Goal: Task Accomplishment & Management: Manage account settings

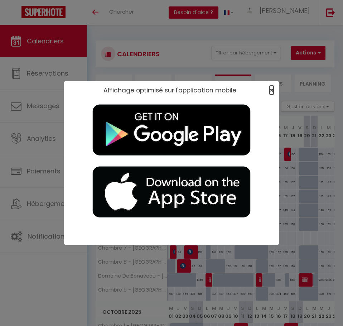
click at [273, 92] on span "×" at bounding box center [272, 90] width 4 height 9
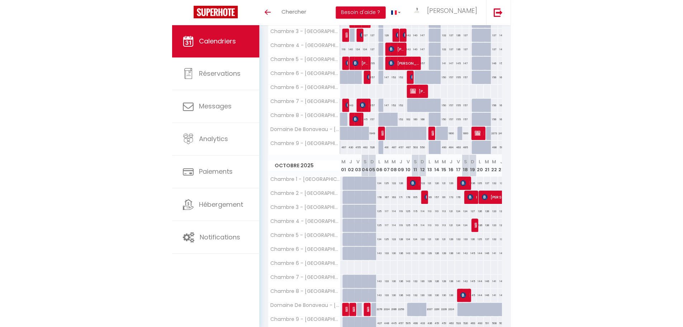
scroll to position [179, 0]
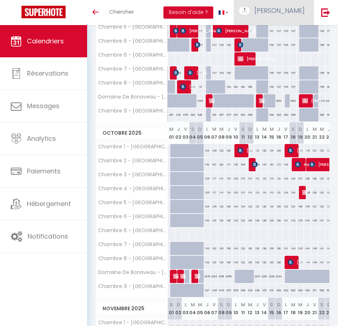
select select
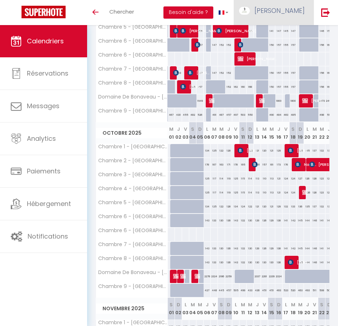
select select
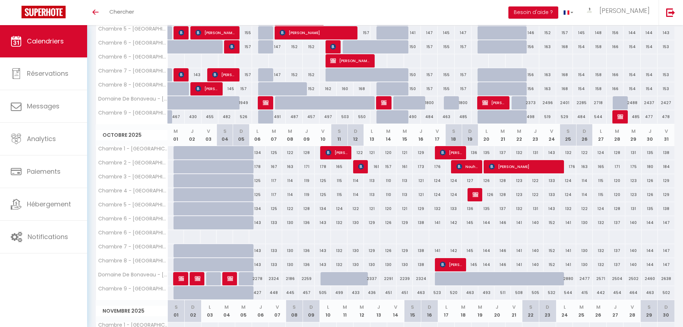
click at [184, 276] on div at bounding box center [180, 279] width 16 height 14
click at [195, 278] on img at bounding box center [198, 278] width 6 height 6
select select "OK"
select select "KO"
select select "0"
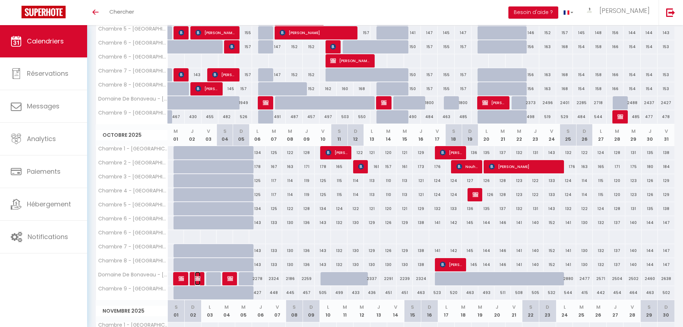
select select "0"
select select "1"
select select
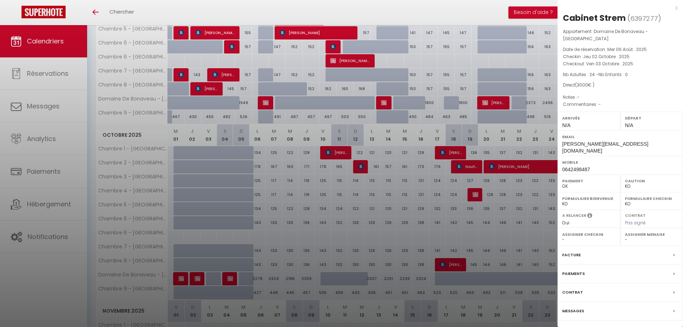
click at [197, 249] on div at bounding box center [341, 163] width 683 height 327
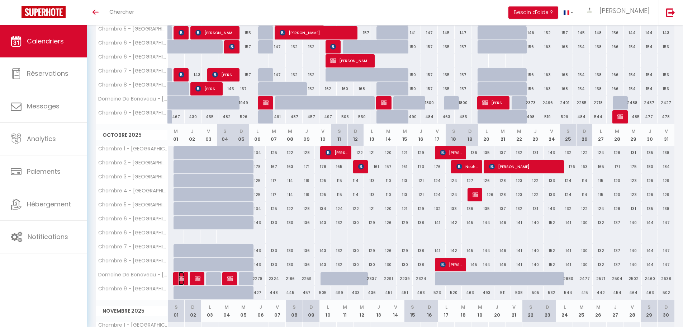
click at [179, 277] on img at bounding box center [182, 278] width 6 height 6
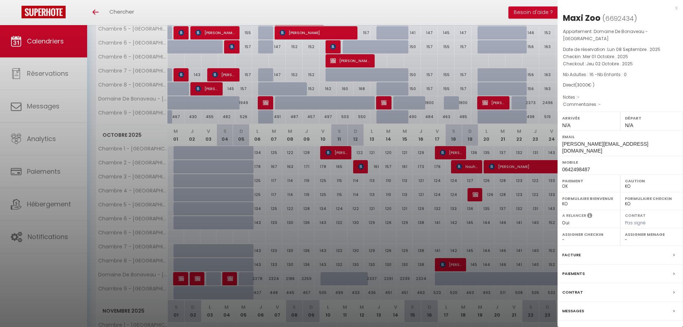
click at [343, 192] on div at bounding box center [341, 163] width 683 height 327
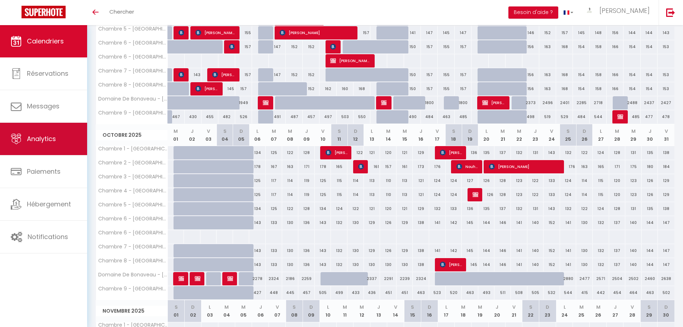
click at [60, 135] on link "Analytics" at bounding box center [43, 139] width 87 height 32
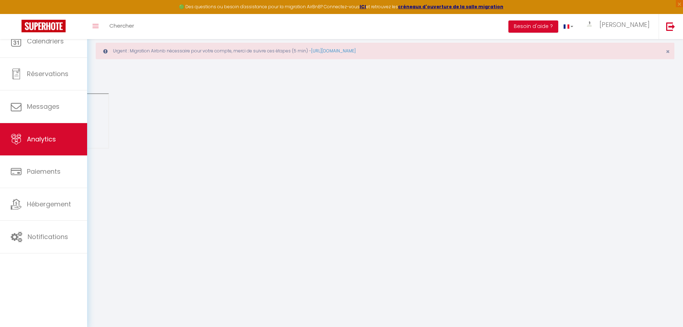
select select "2025"
select select "9"
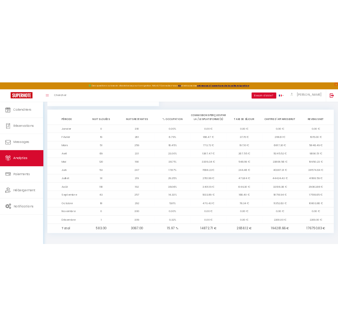
scroll to position [620, 0]
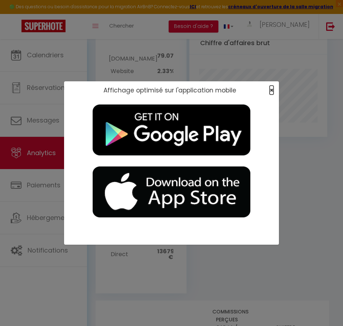
click at [270, 90] on span "×" at bounding box center [272, 90] width 4 height 9
